Goal: Entertainment & Leisure: Consume media (video, audio)

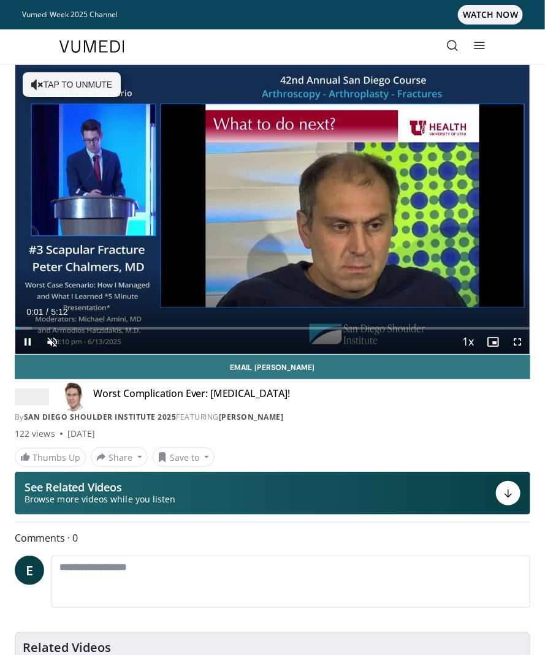
click at [517, 342] on span "Video Player" at bounding box center [517, 342] width 25 height 25
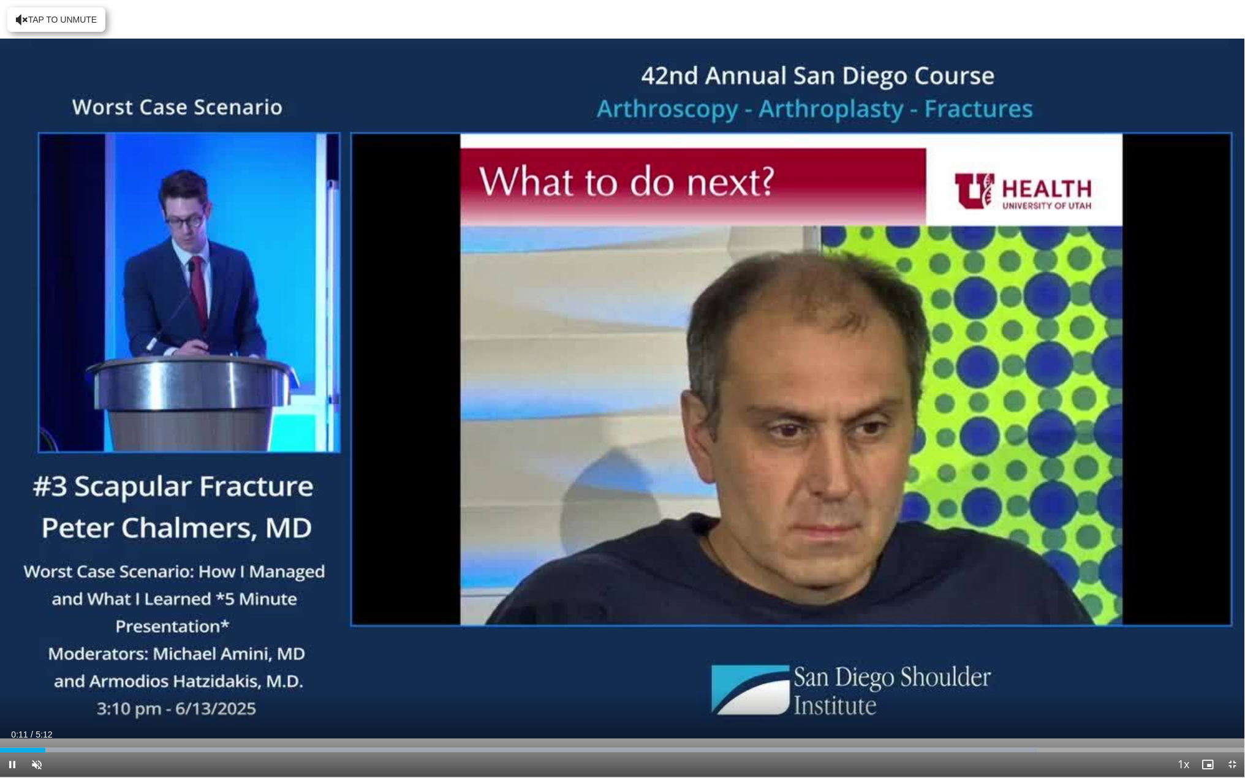
click at [544, 472] on div "10 seconds Tap to unmute" at bounding box center [622, 388] width 1245 height 777
click at [37, 654] on span "Video Player" at bounding box center [37, 765] width 25 height 25
click at [64, 654] on div "36%" at bounding box center [69, 765] width 35 height 4
click at [15, 654] on span "Video Player" at bounding box center [12, 765] width 25 height 25
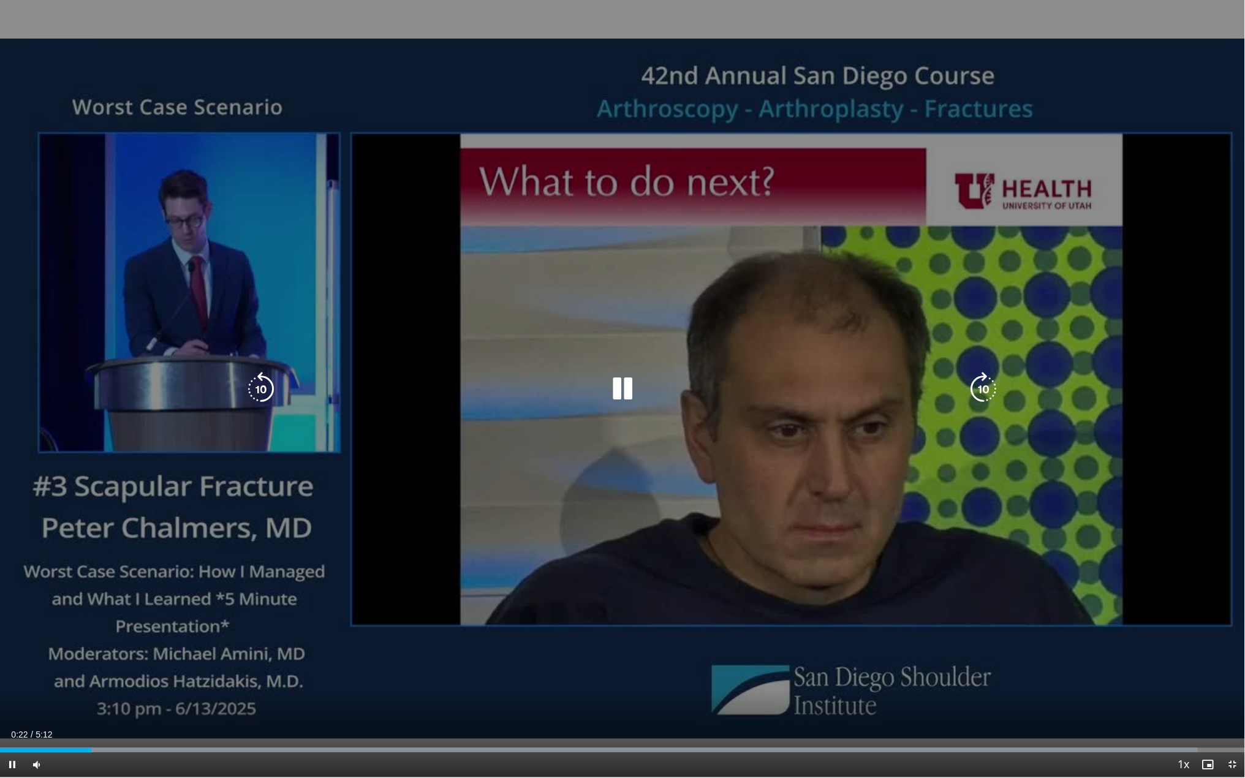
click at [544, 654] on div "10 seconds Tap to unmute" at bounding box center [622, 388] width 1245 height 777
